Goal: Task Accomplishment & Management: Complete application form

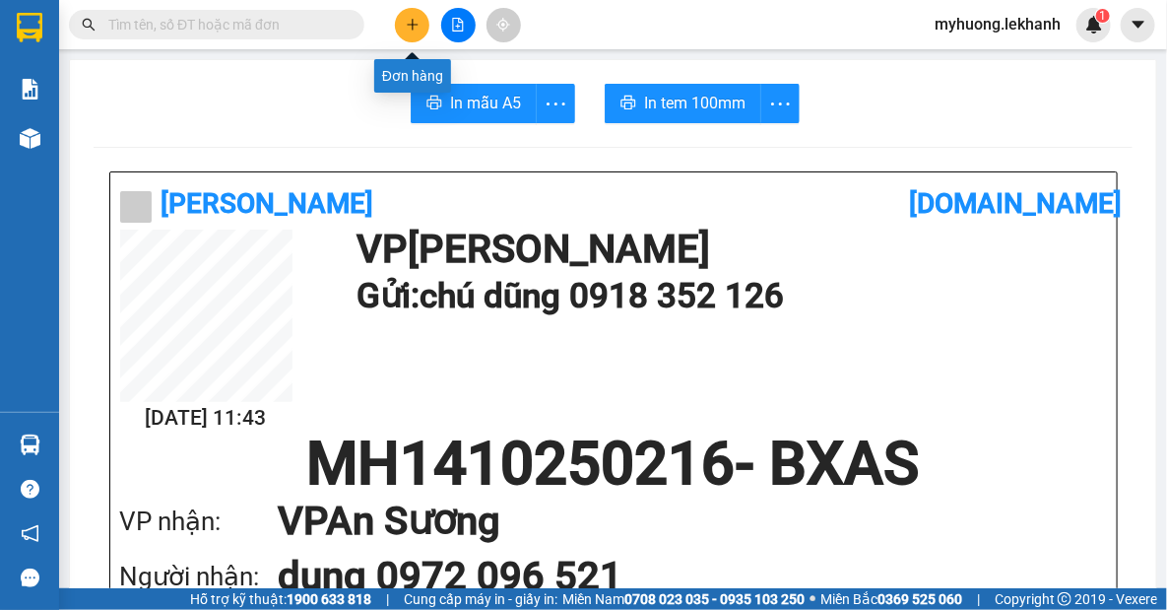
click at [412, 34] on button at bounding box center [412, 25] width 34 height 34
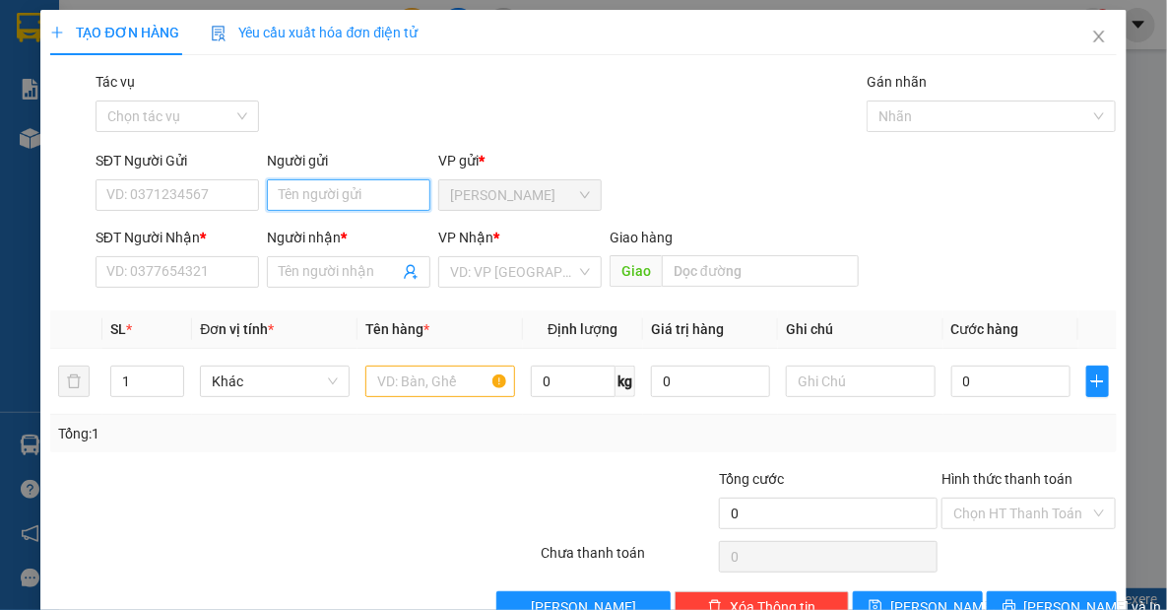
click at [371, 200] on input "Người gửi" at bounding box center [349, 195] width 164 height 32
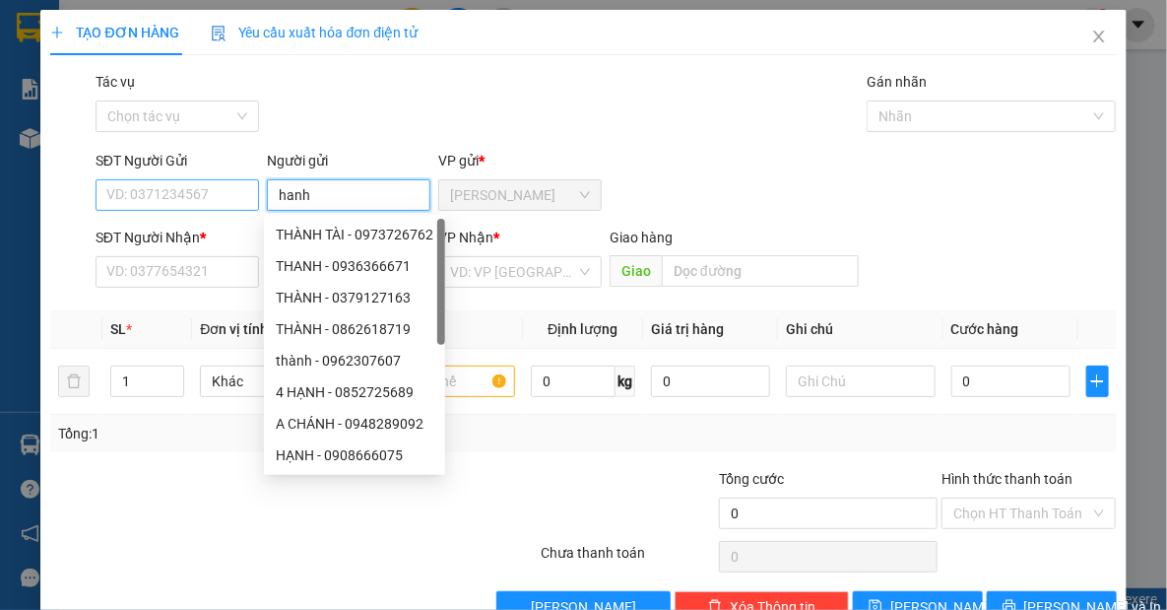
type input "hanh"
click at [128, 205] on input "SĐT Người Gửi" at bounding box center [178, 195] width 164 height 32
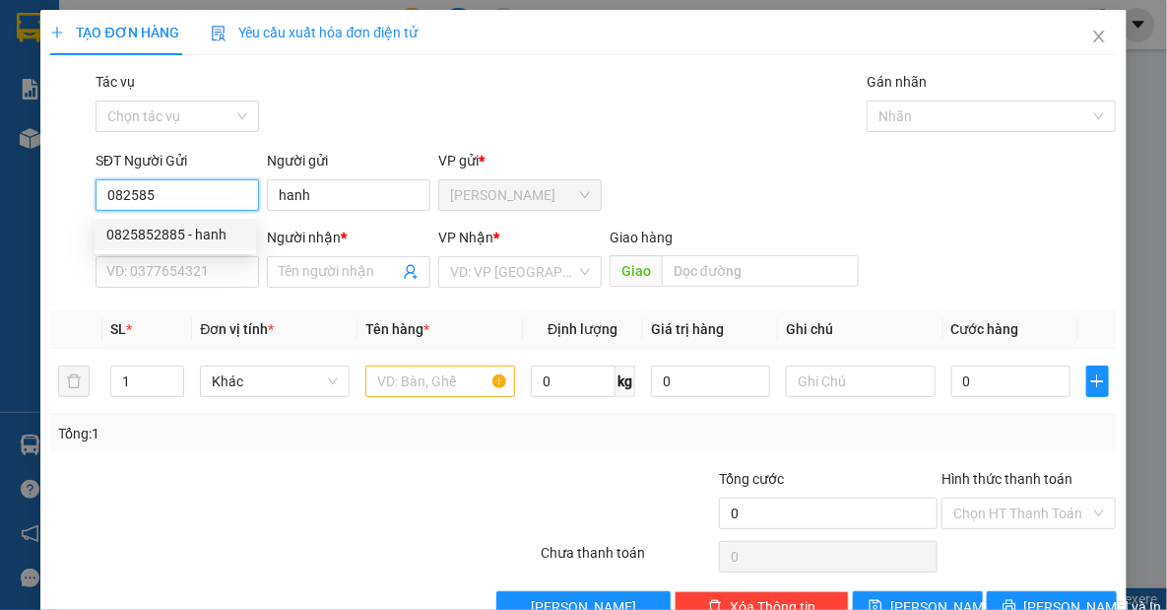
click at [132, 233] on div "0825852885 - hanh" at bounding box center [175, 235] width 138 height 22
type input "0825852885"
type input "hanh"
type input "0979119119"
type input "tấn"
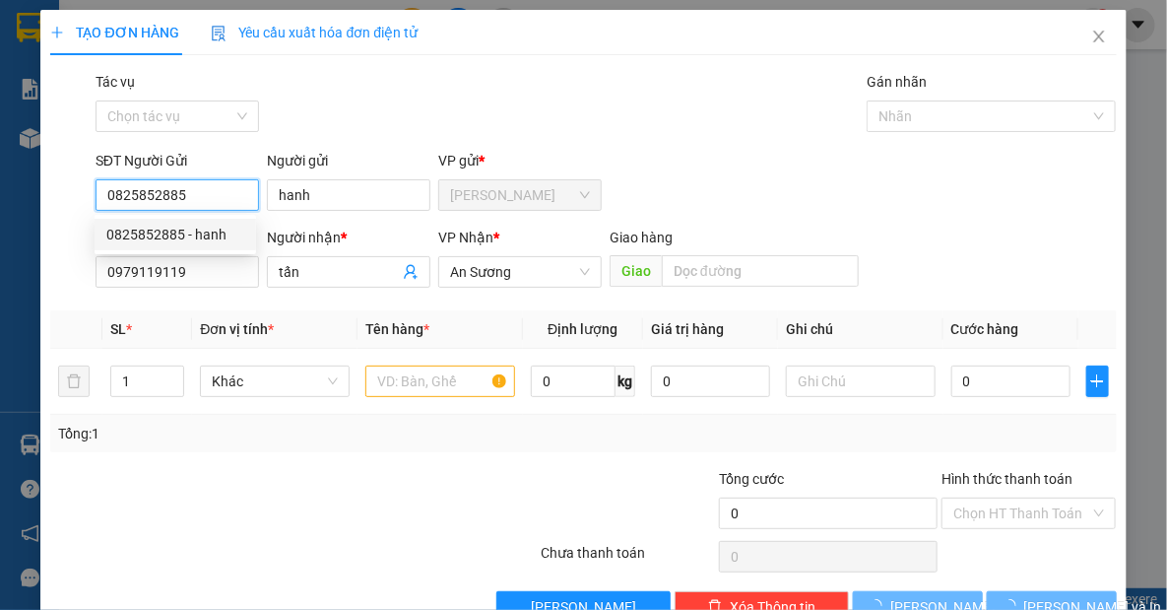
type input "50.000"
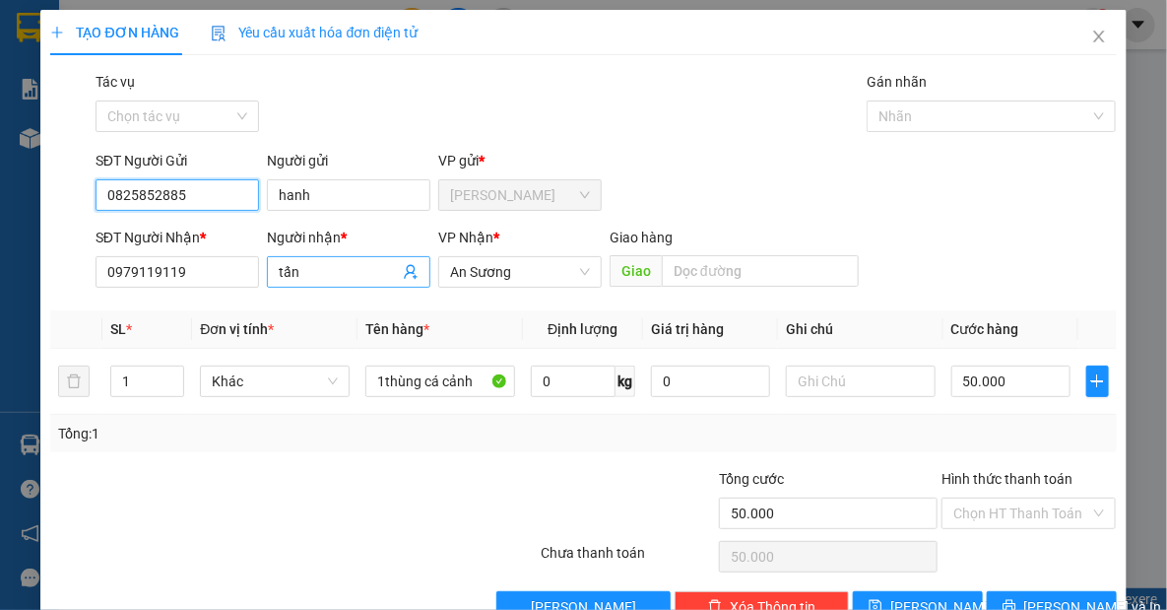
type input "0825852885"
click at [335, 278] on input "tấn" at bounding box center [339, 272] width 120 height 22
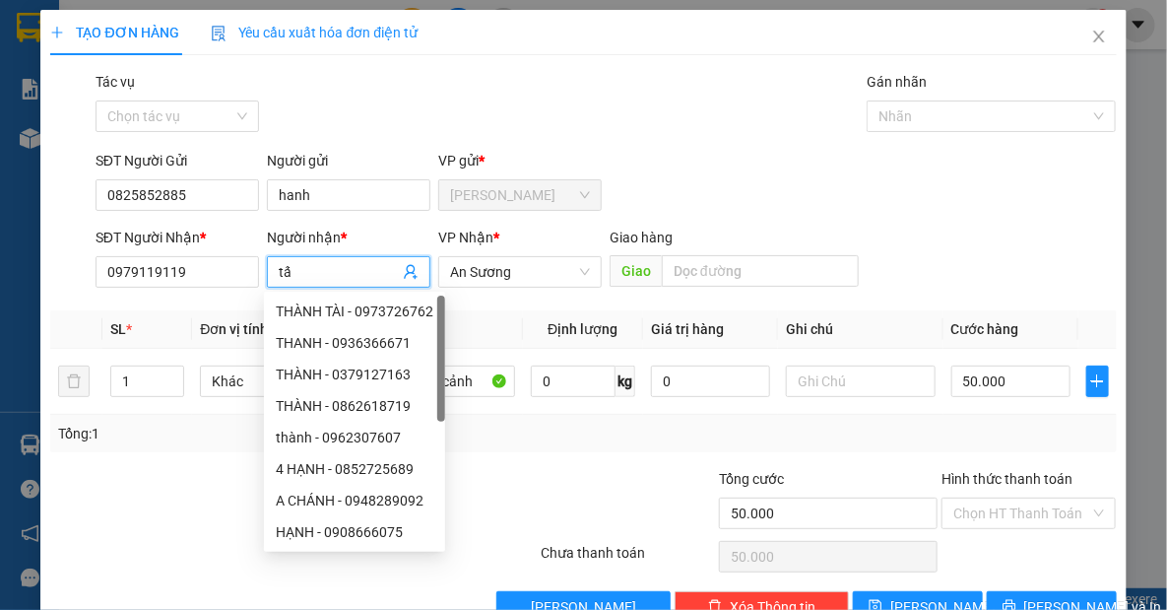
type input "t"
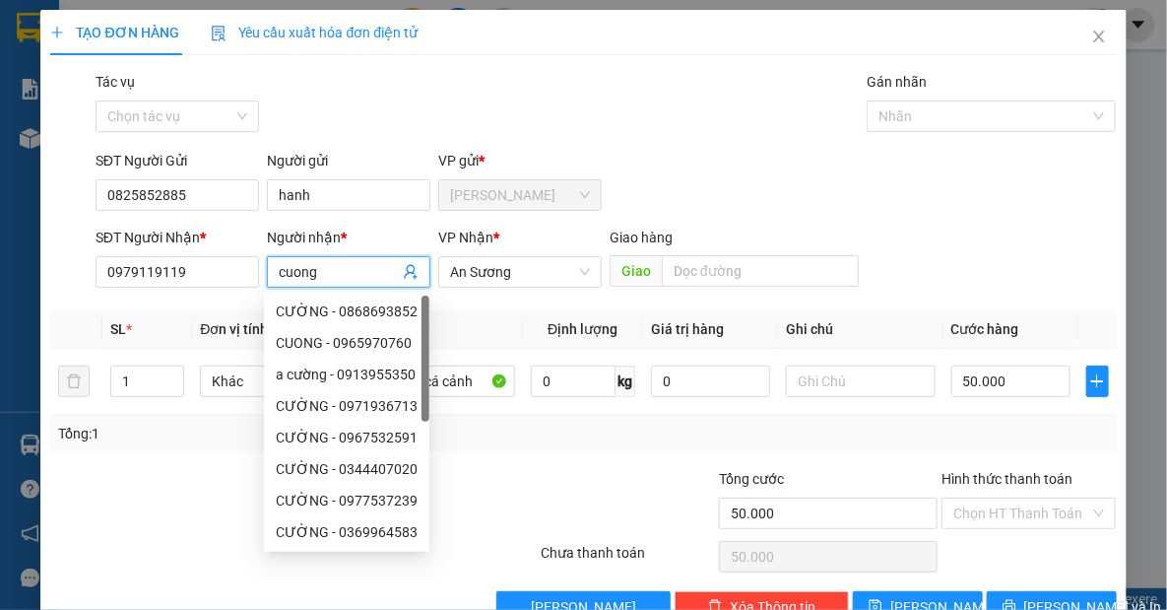
type input "cuong"
click at [206, 287] on div "SĐT Người Nhận * 0979119119" at bounding box center [178, 261] width 164 height 69
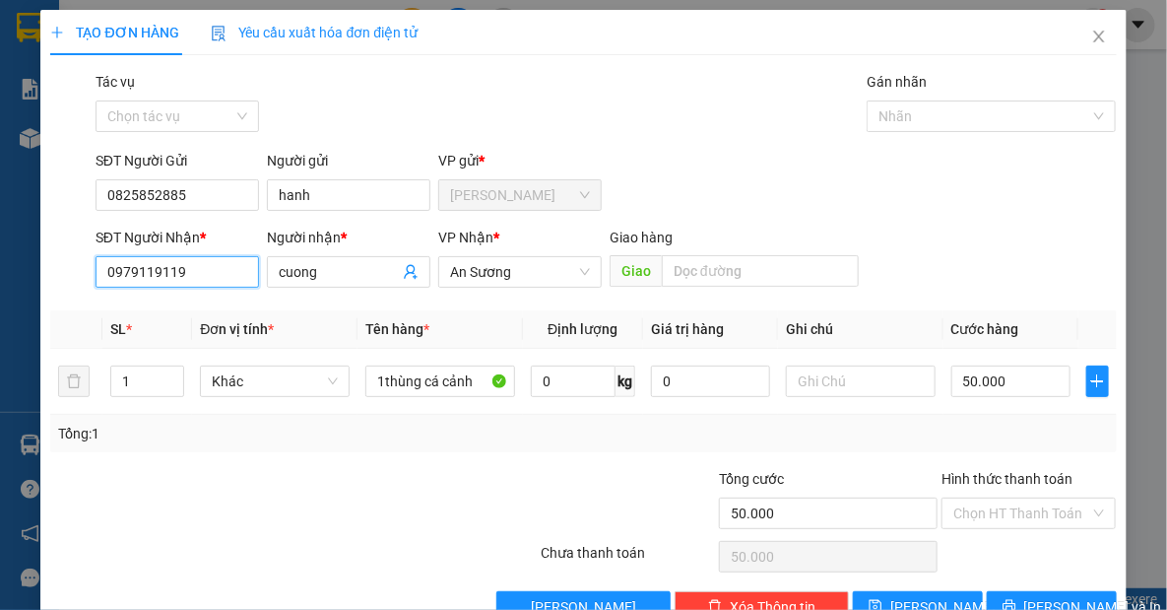
click at [191, 276] on input "0979119119" at bounding box center [178, 272] width 164 height 32
type input "0"
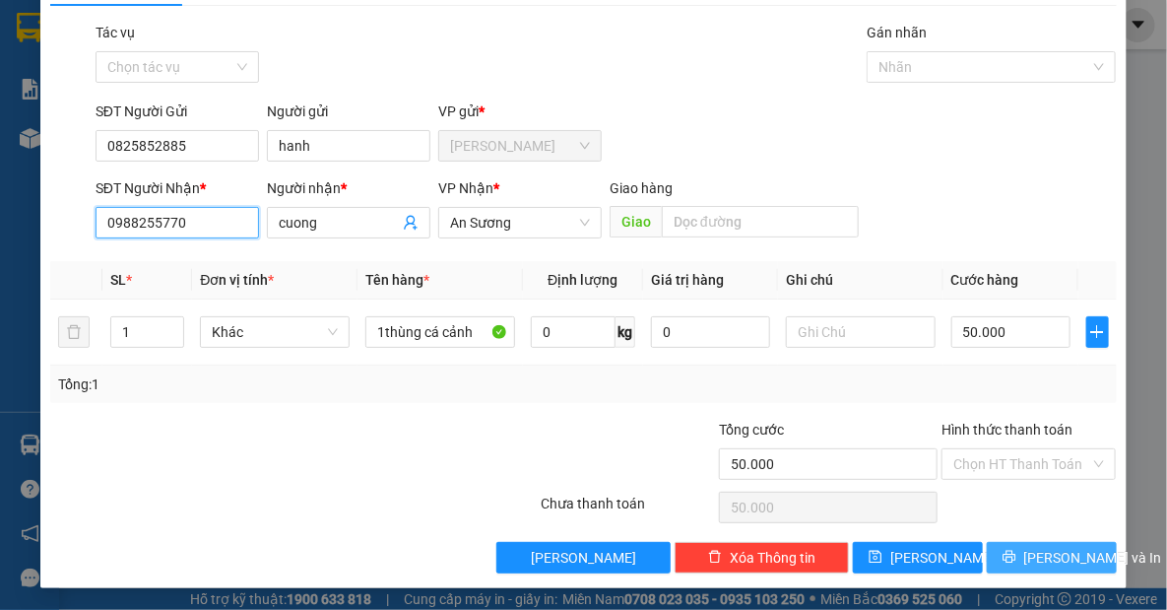
type input "0988255770"
click at [1054, 552] on span "[PERSON_NAME] và In" at bounding box center [1094, 558] width 138 height 22
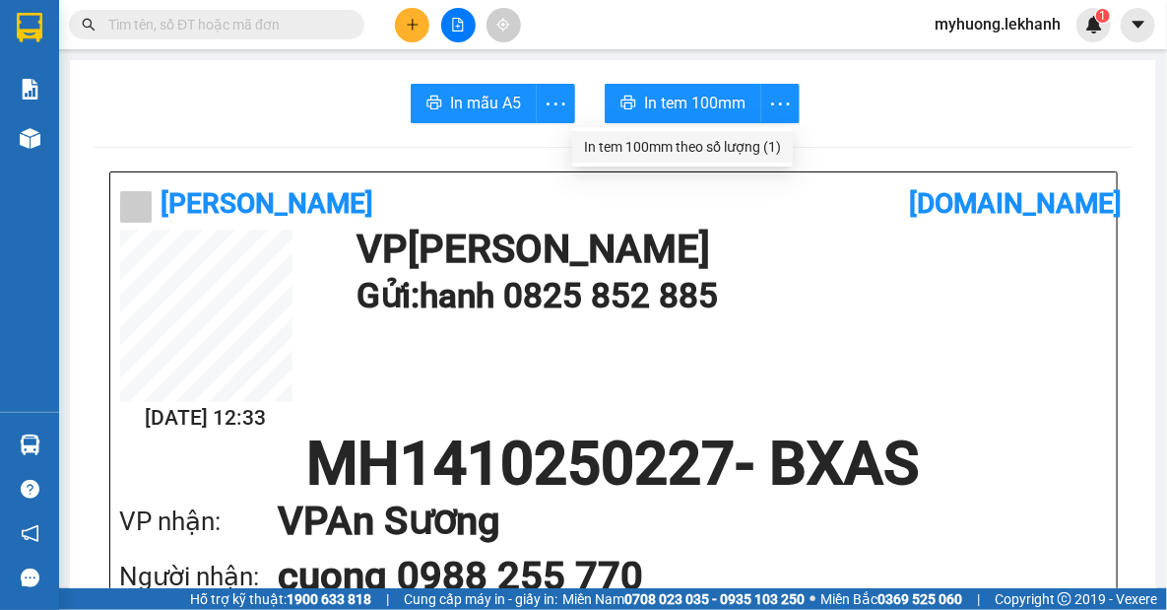
click at [768, 150] on div "In tem 100mm theo số lượng (1)" at bounding box center [682, 147] width 197 height 22
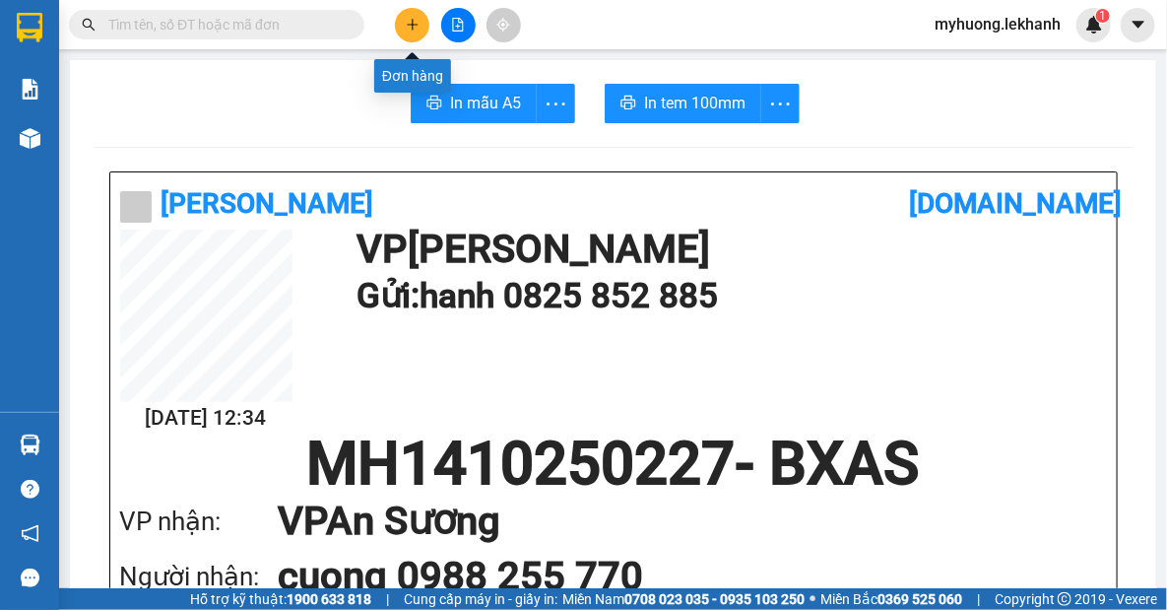
click at [414, 30] on icon "plus" at bounding box center [413, 25] width 14 height 14
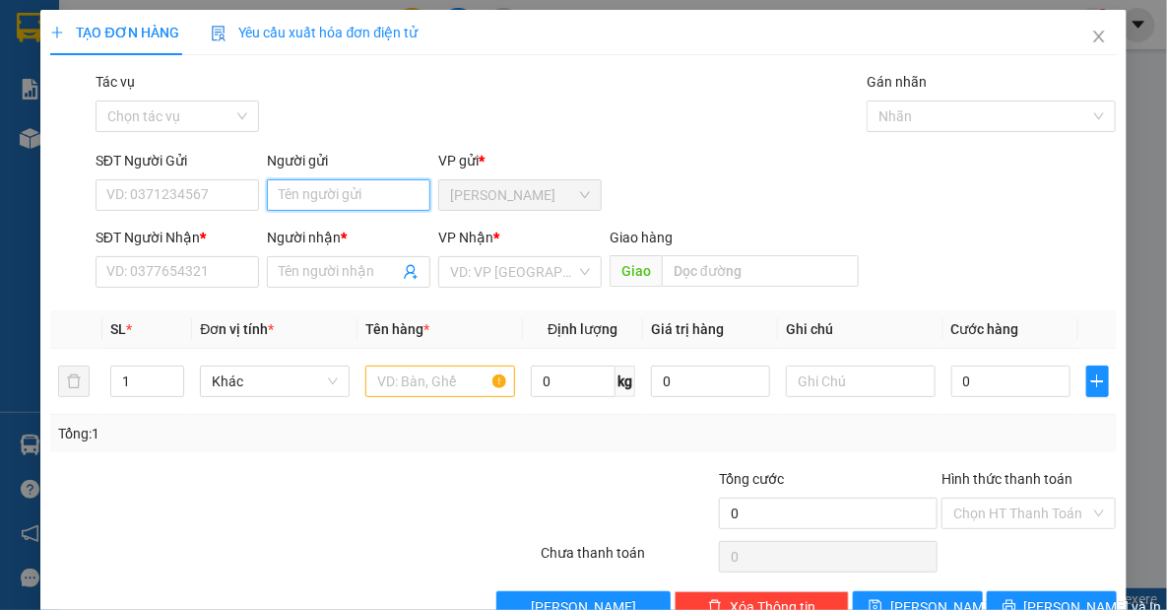
click at [301, 195] on input "Người gửi" at bounding box center [349, 195] width 164 height 32
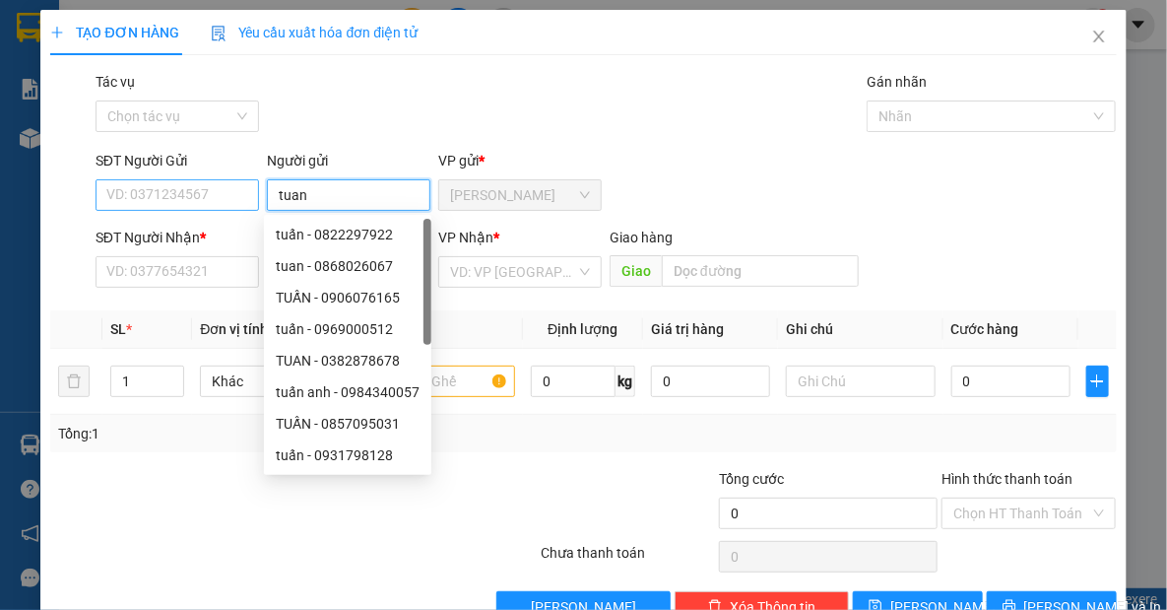
type input "tuan"
click at [197, 197] on input "SĐT Người Gửi" at bounding box center [178, 195] width 164 height 32
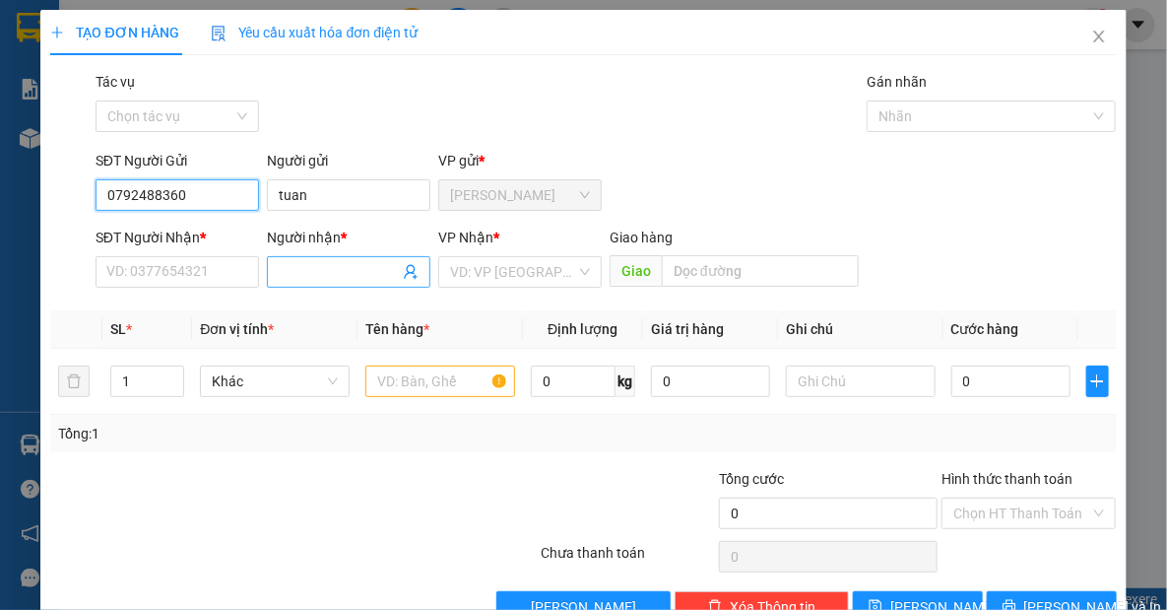
type input "0792488360"
click at [301, 272] on input "Người nhận *" at bounding box center [339, 272] width 120 height 22
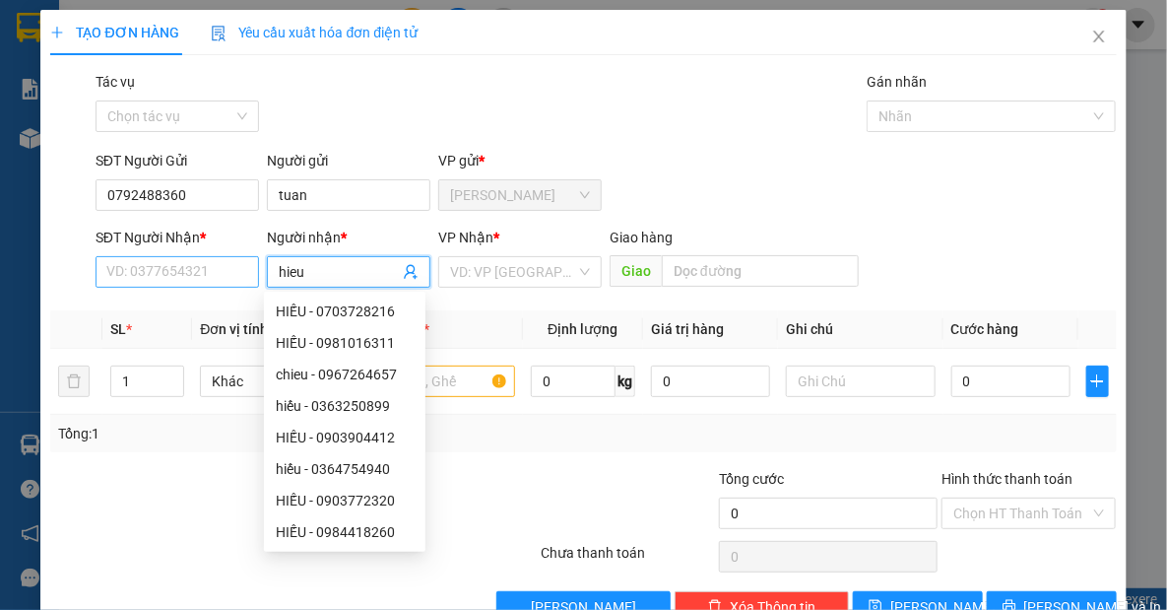
type input "hieu"
click at [162, 269] on input "SĐT Người Nhận *" at bounding box center [178, 272] width 164 height 32
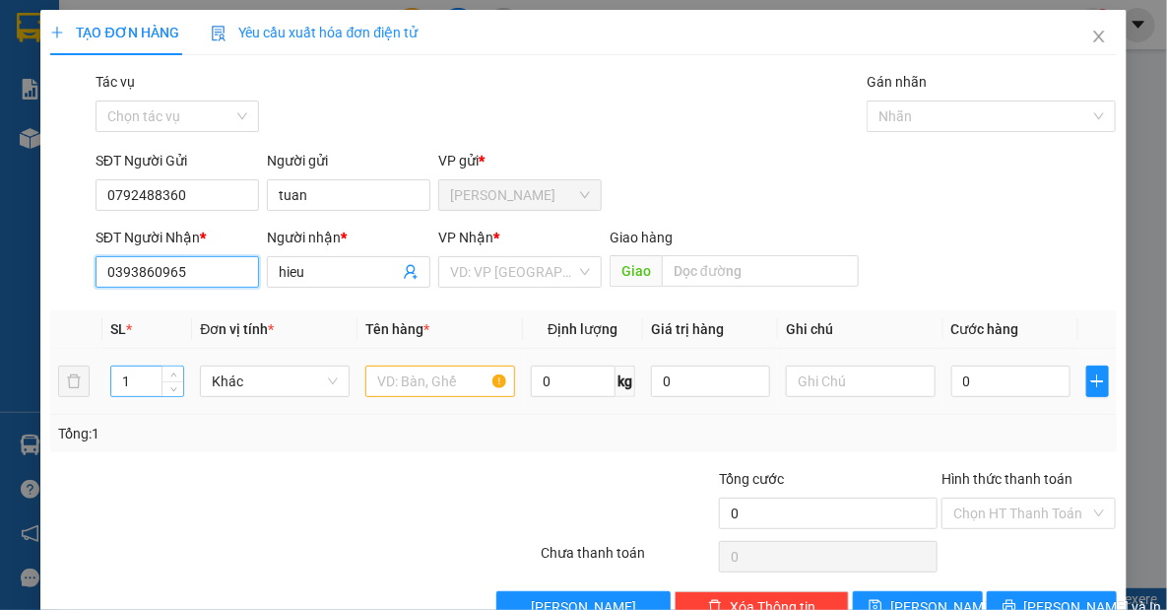
type input "0393860965"
click at [143, 377] on input "1" at bounding box center [147, 381] width 72 height 30
click at [447, 374] on input "text" at bounding box center [440, 381] width 150 height 32
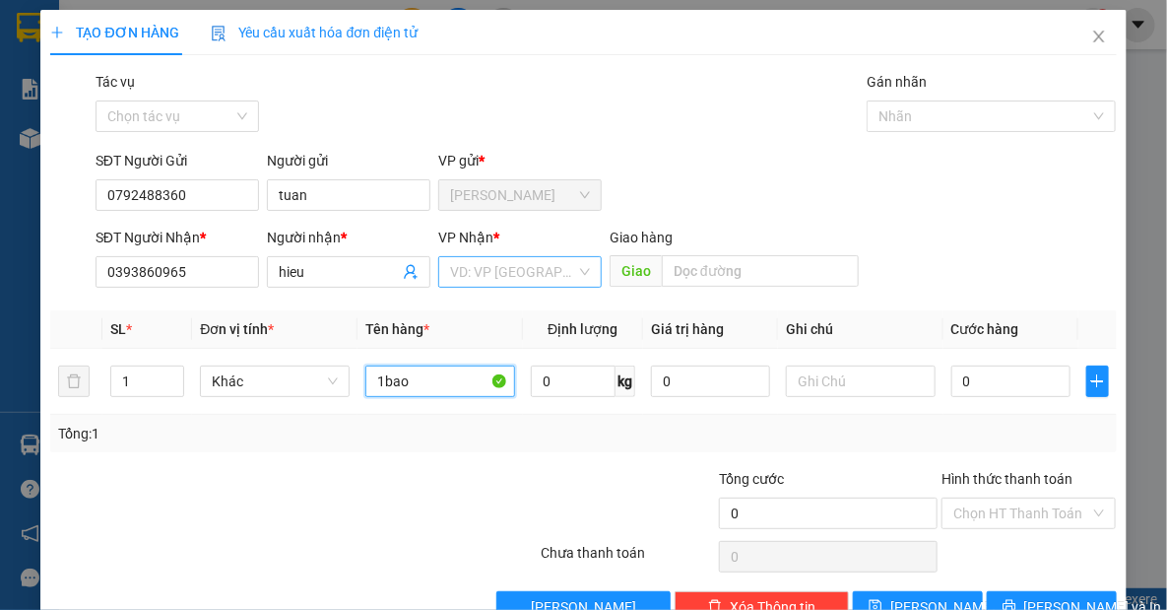
type input "1bao"
click at [508, 273] on input "search" at bounding box center [513, 272] width 126 height 30
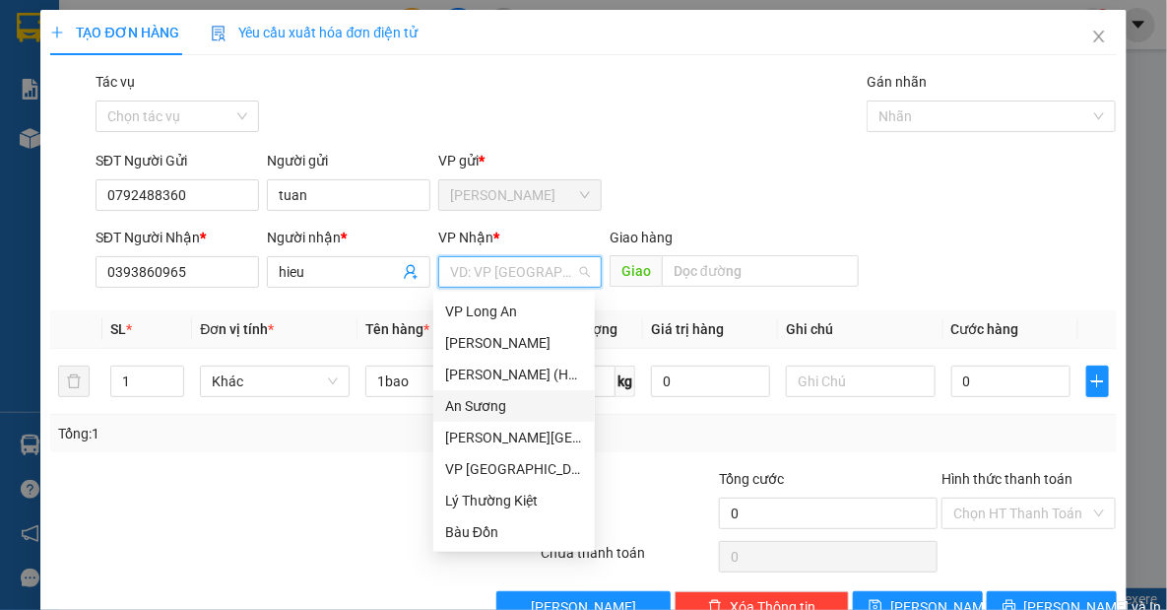
click at [471, 401] on div "An Sương" at bounding box center [514, 406] width 138 height 22
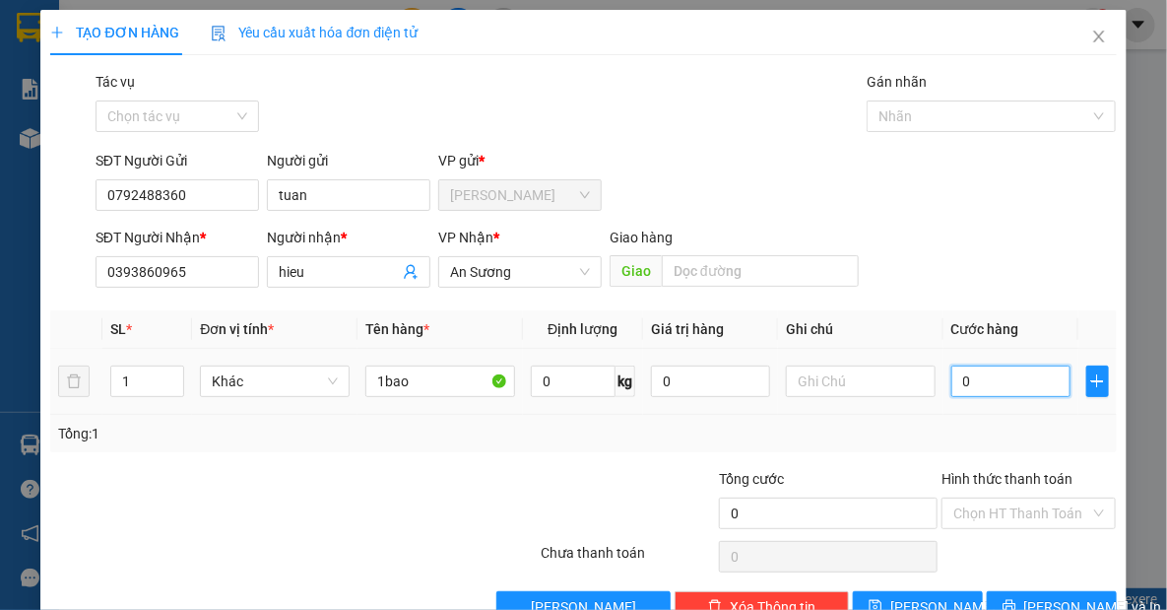
click at [970, 384] on input "0" at bounding box center [1011, 381] width 119 height 32
type input "4"
type input "40"
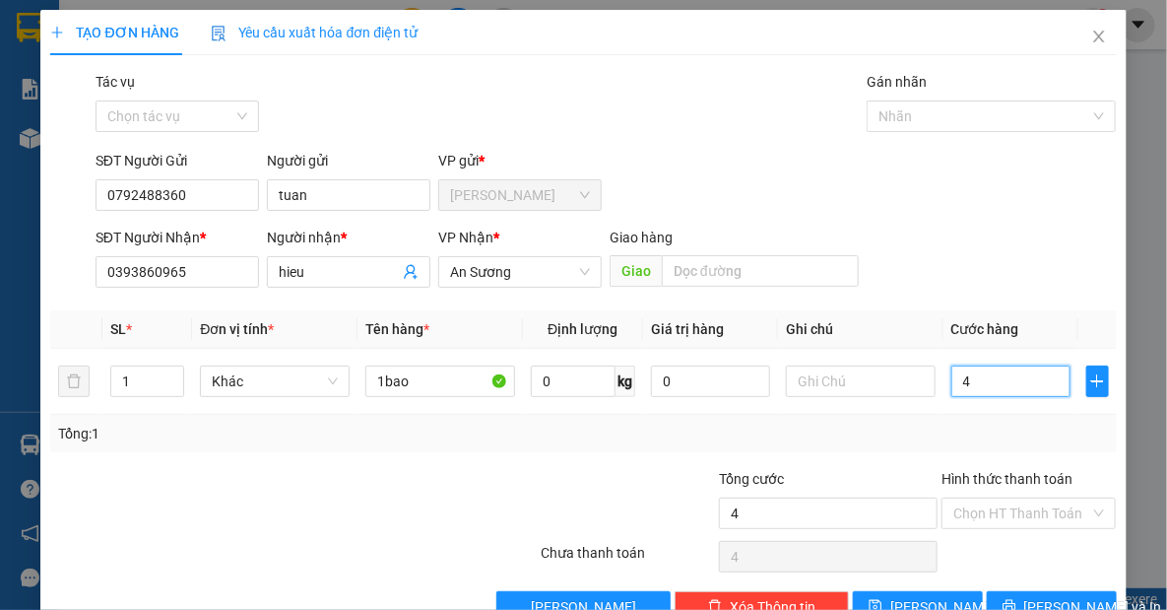
type input "40"
type input "40.000"
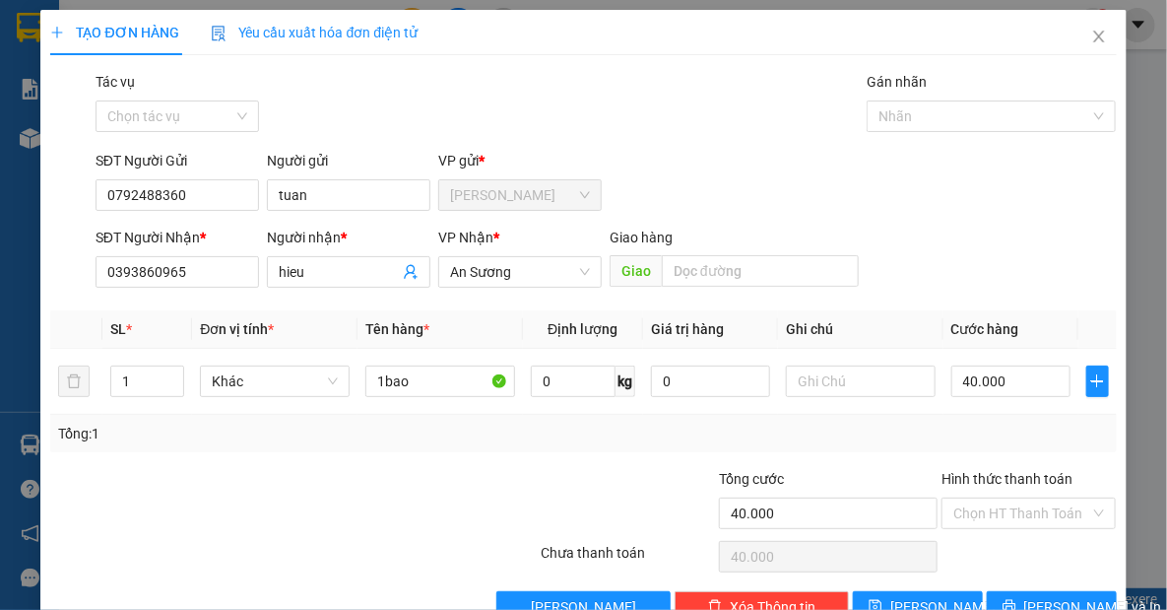
click at [886, 464] on div "Transit Pickup Surcharge Ids Transit Deliver Surcharge Ids Transit Deliver Surc…" at bounding box center [583, 347] width 1066 height 552
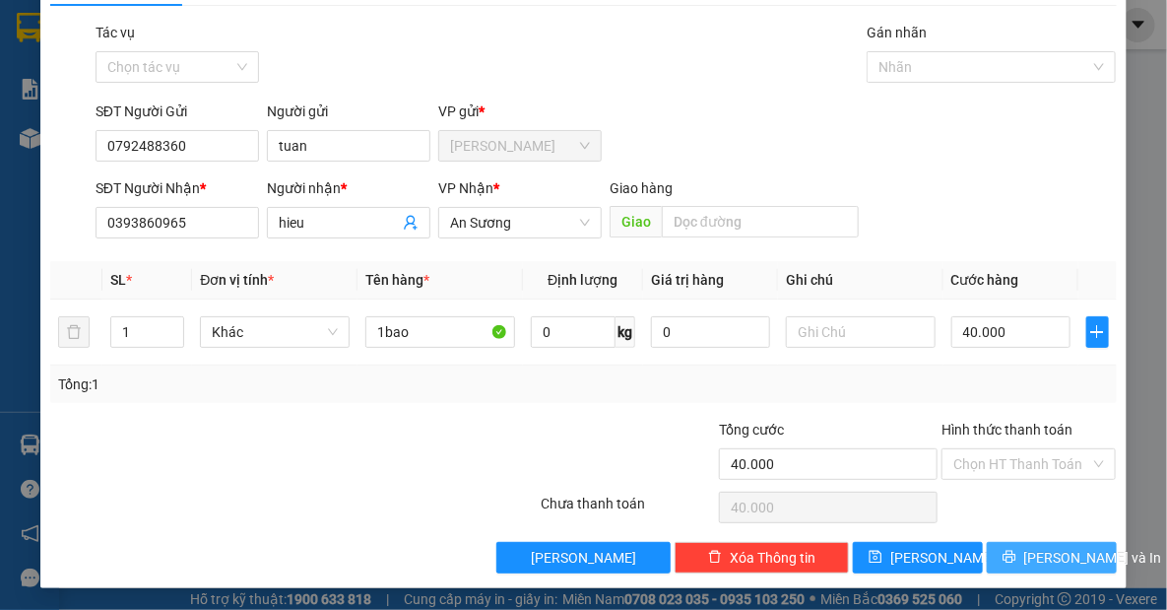
click at [1013, 548] on button "[PERSON_NAME] và In" at bounding box center [1052, 558] width 130 height 32
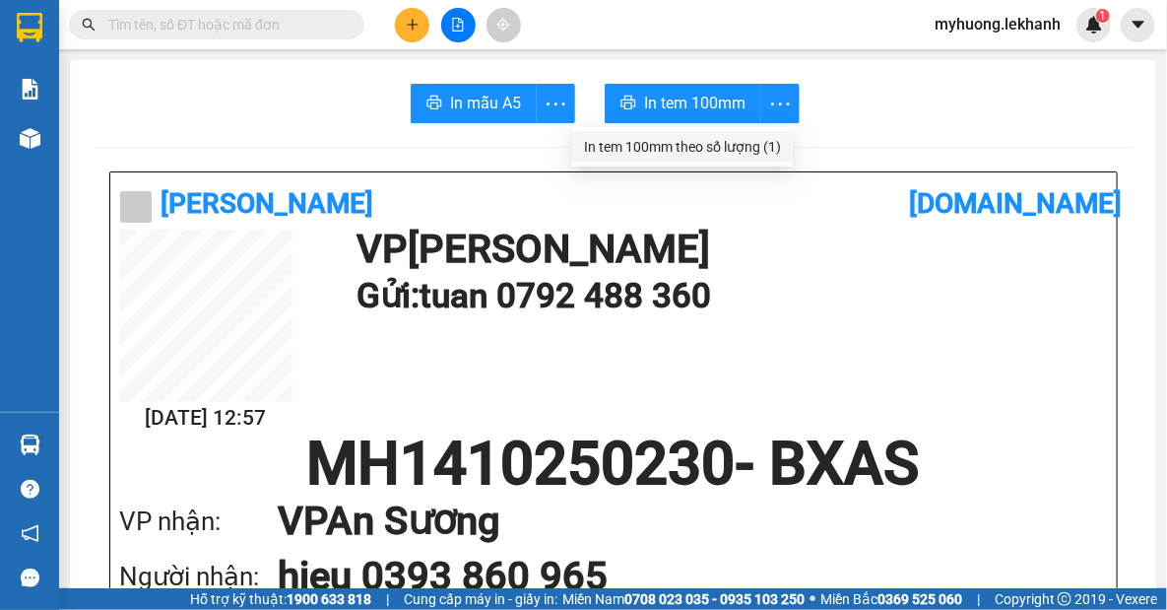
click at [771, 147] on div "In tem 100mm theo số lượng (1)" at bounding box center [682, 147] width 197 height 22
